Goal: Book appointment/travel/reservation

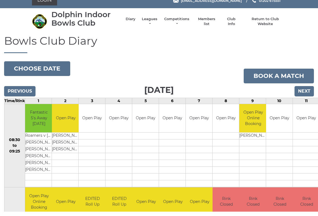
scroll to position [7, 0]
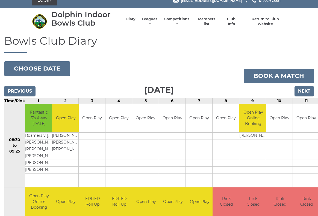
click at [132, 22] on link "Diary" at bounding box center [131, 19] width 10 height 5
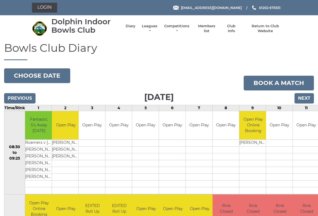
click at [180, 28] on link "Competitions" at bounding box center [176, 29] width 26 height 10
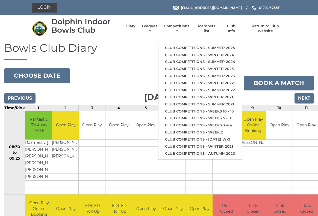
click at [264, 47] on h1 "Bowls Club Diary" at bounding box center [159, 51] width 310 height 18
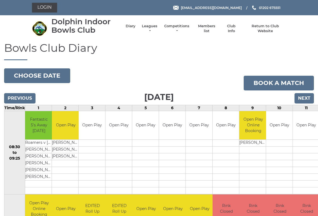
click at [233, 28] on link "Club Info" at bounding box center [231, 29] width 16 height 10
click at [133, 29] on link "Diary" at bounding box center [131, 26] width 10 height 5
click at [303, 102] on input "Next" at bounding box center [303, 98] width 19 height 10
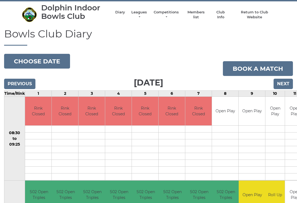
click at [285, 80] on input "Next" at bounding box center [283, 84] width 19 height 10
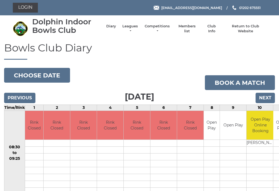
click at [267, 88] on link "Book a match" at bounding box center [240, 82] width 70 height 15
